Goal: Find specific page/section: Find specific page/section

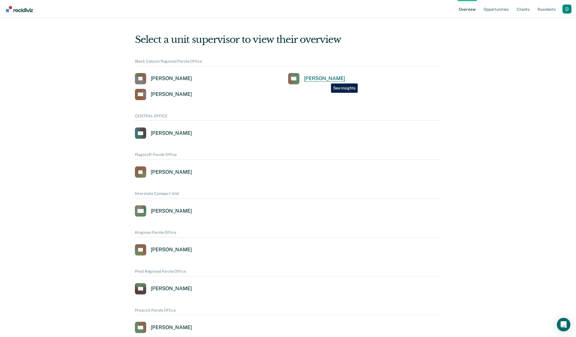
click at [327, 79] on div "[PERSON_NAME]" at bounding box center [324, 78] width 41 height 6
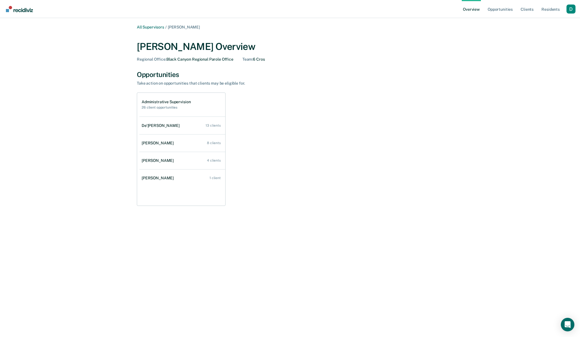
click at [573, 11] on div "Profile dropdown button" at bounding box center [571, 9] width 9 height 9
click at [541, 22] on link "Profile" at bounding box center [548, 22] width 45 height 5
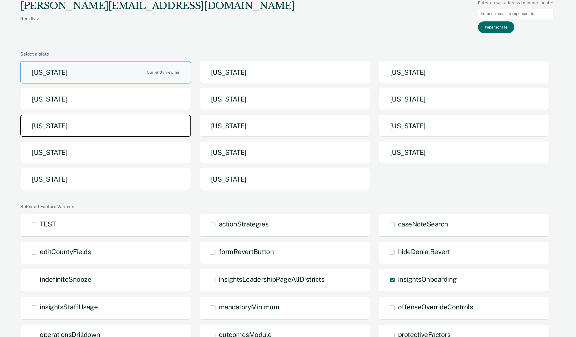
click at [158, 126] on button "[US_STATE]" at bounding box center [105, 126] width 171 height 22
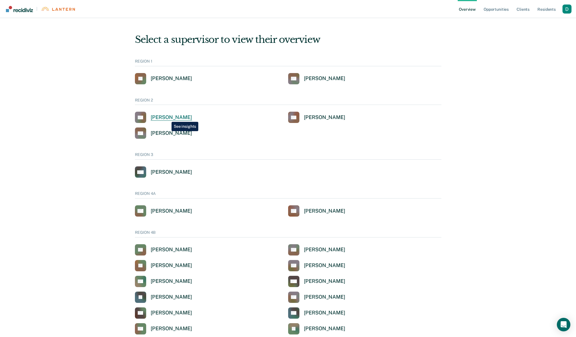
click at [167, 117] on div "[PERSON_NAME]" at bounding box center [171, 117] width 41 height 6
